Goal: Navigation & Orientation: Understand site structure

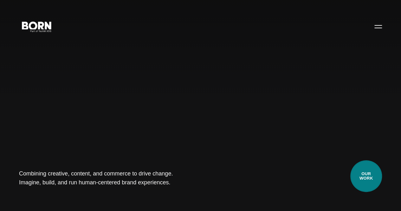
click at [367, 172] on link "Our Work" at bounding box center [367, 176] width 32 height 32
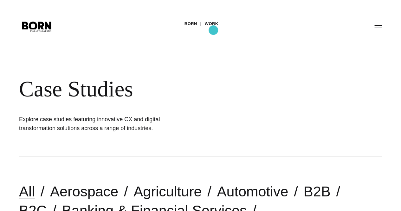
click at [214, 29] on link "Work" at bounding box center [212, 24] width 14 height 10
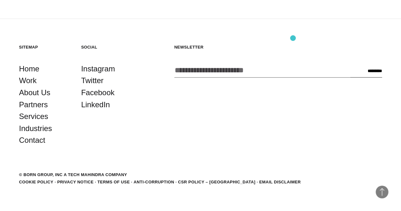
scroll to position [1787, 0]
click at [47, 98] on link "About Us" at bounding box center [34, 92] width 31 height 12
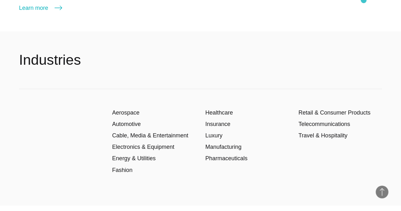
scroll to position [810, 0]
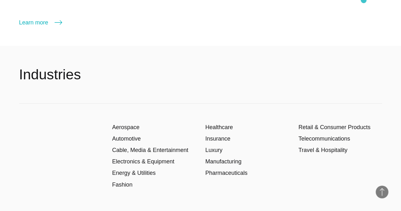
drag, startPoint x: 405, startPoint y: 15, endPoint x: 405, endPoint y: 82, distance: 67.3
